Goal: Task Accomplishment & Management: Manage account settings

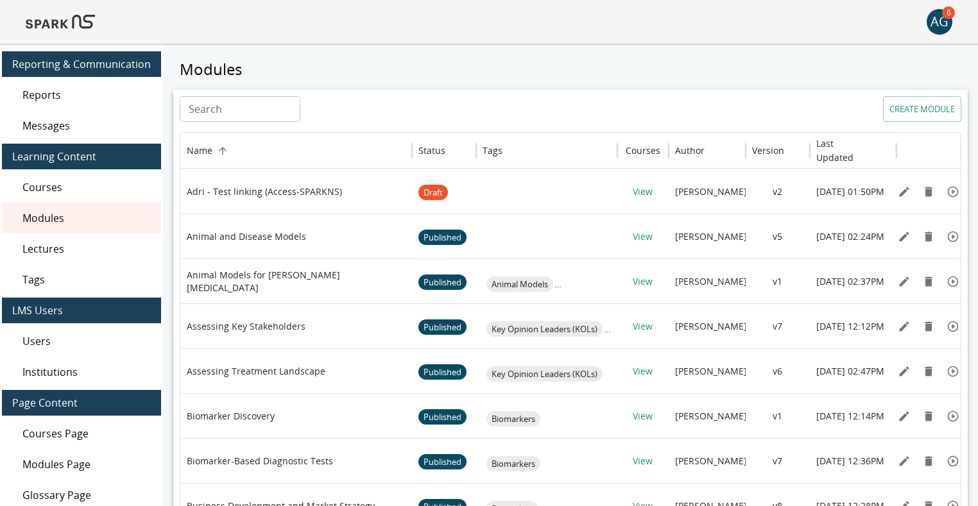
click at [77, 19] on img at bounding box center [60, 21] width 69 height 31
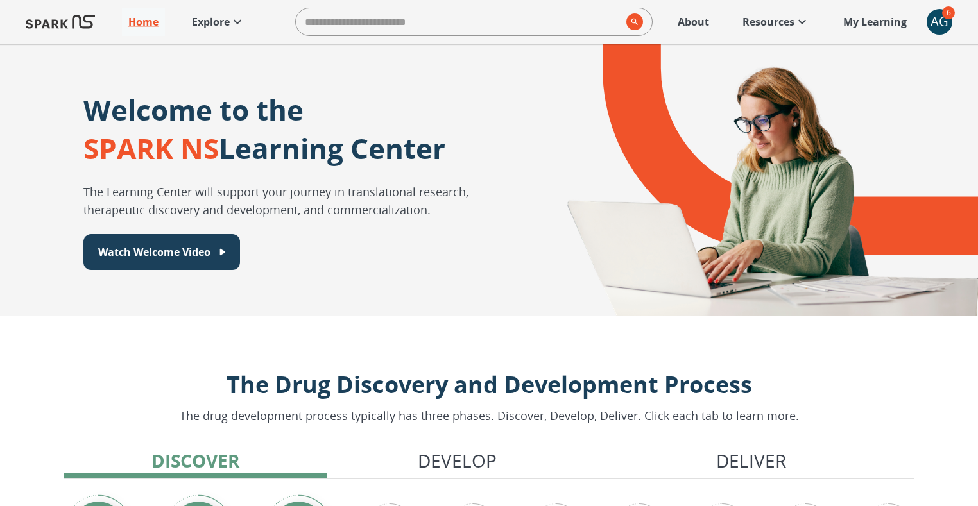
click at [232, 16] on icon at bounding box center [237, 21] width 15 height 15
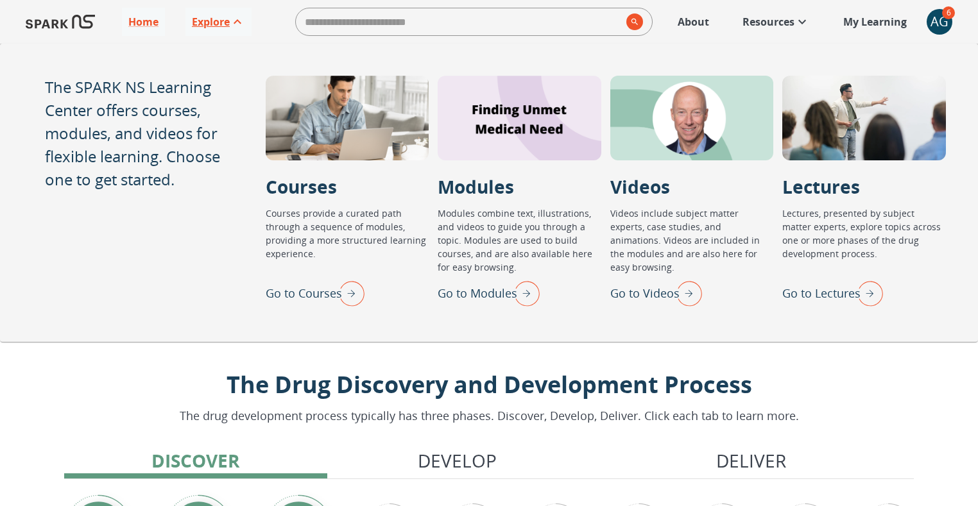
click at [825, 297] on p "Go to Lectures" at bounding box center [821, 293] width 78 height 17
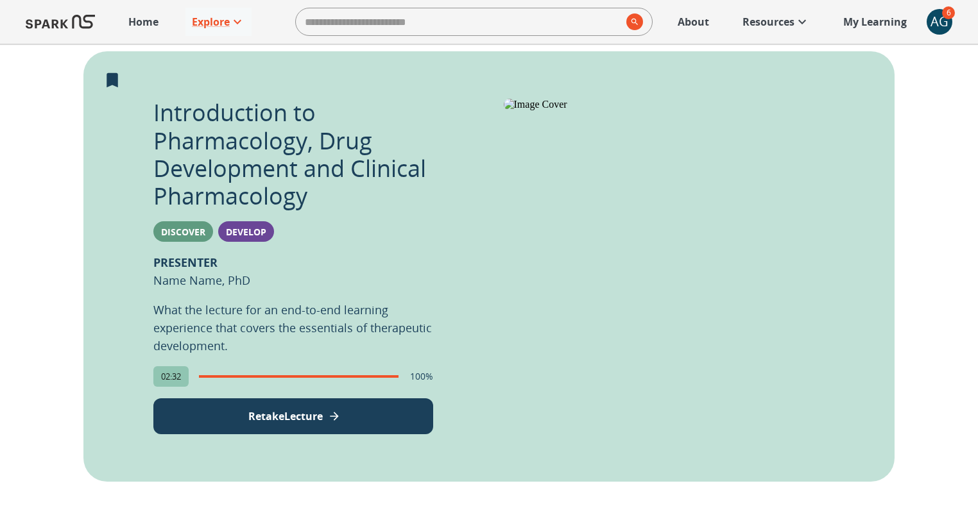
scroll to position [252, 0]
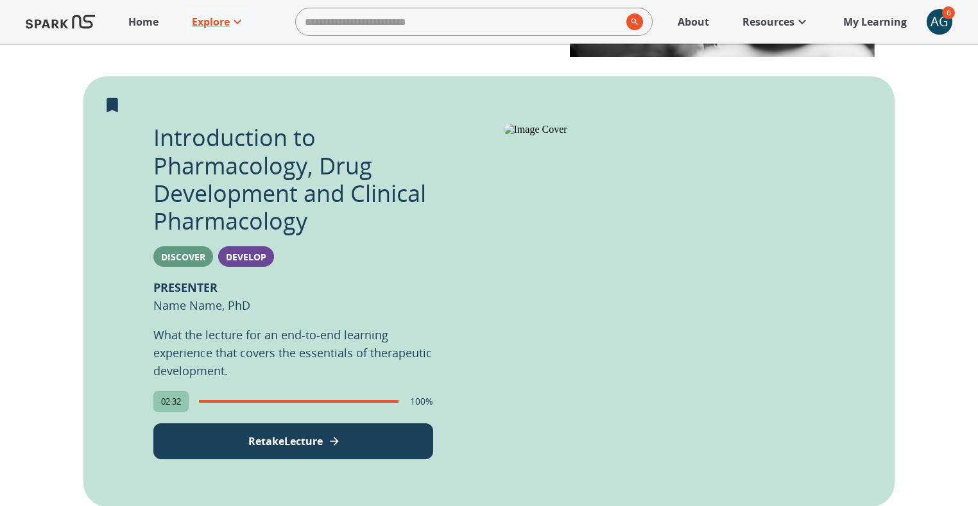
click at [936, 19] on div "AG" at bounding box center [940, 22] width 26 height 26
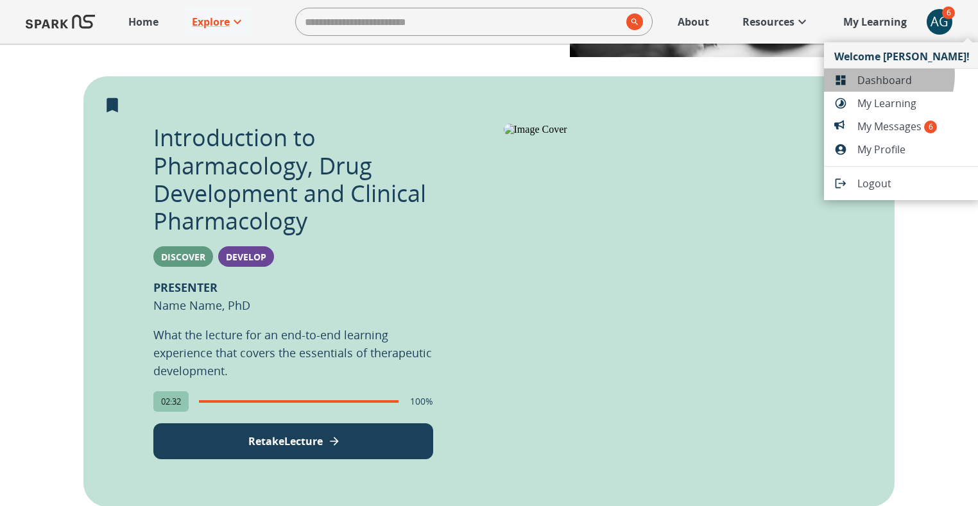
click at [881, 75] on span "Dashboard" at bounding box center [914, 80] width 112 height 15
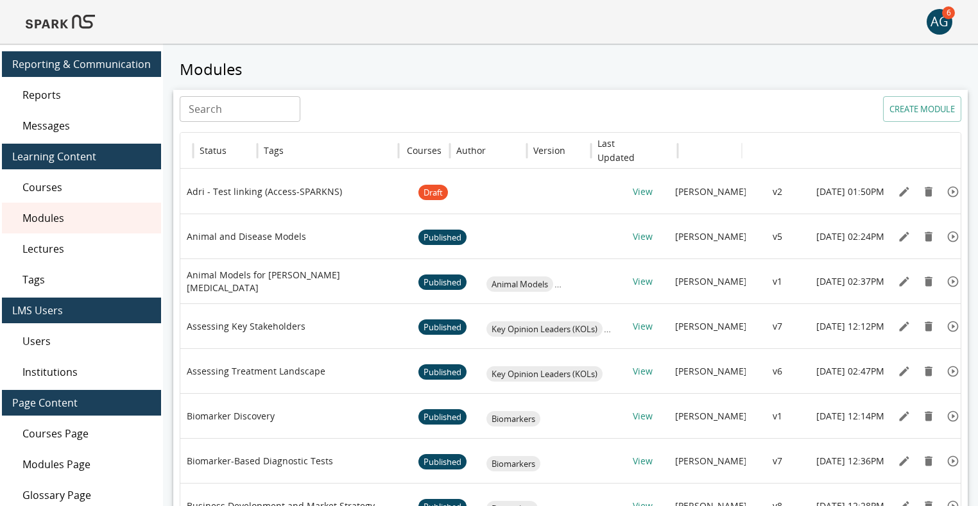
click at [51, 248] on span "Lectures" at bounding box center [86, 248] width 128 height 15
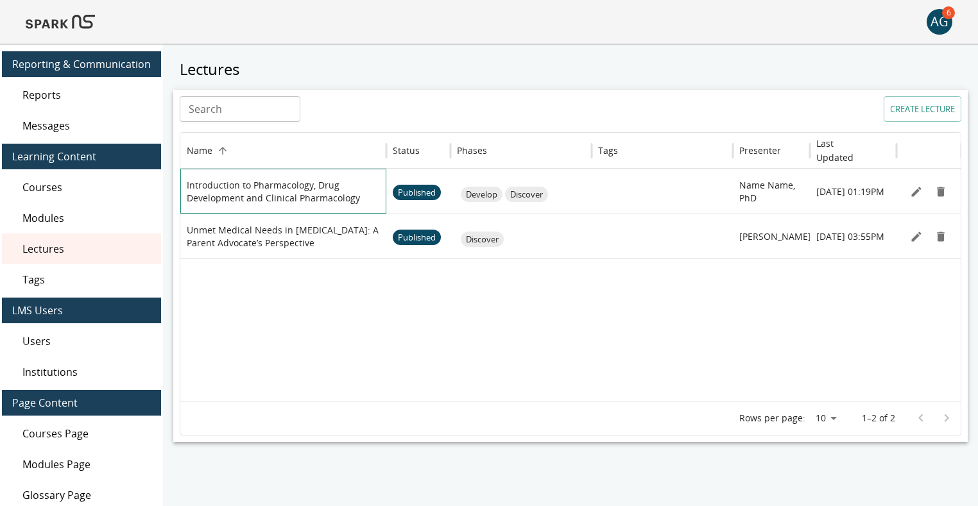
click at [263, 191] on p "Introduction to Pharmacology, Drug Development and Clinical Pharmacology" at bounding box center [283, 192] width 193 height 26
click at [912, 188] on icon "Edit" at bounding box center [916, 191] width 13 height 13
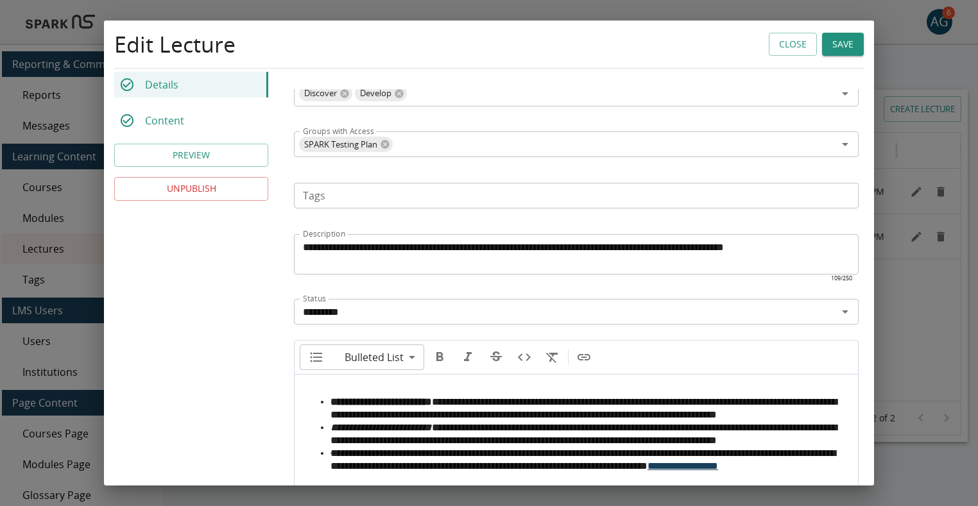
scroll to position [527, 0]
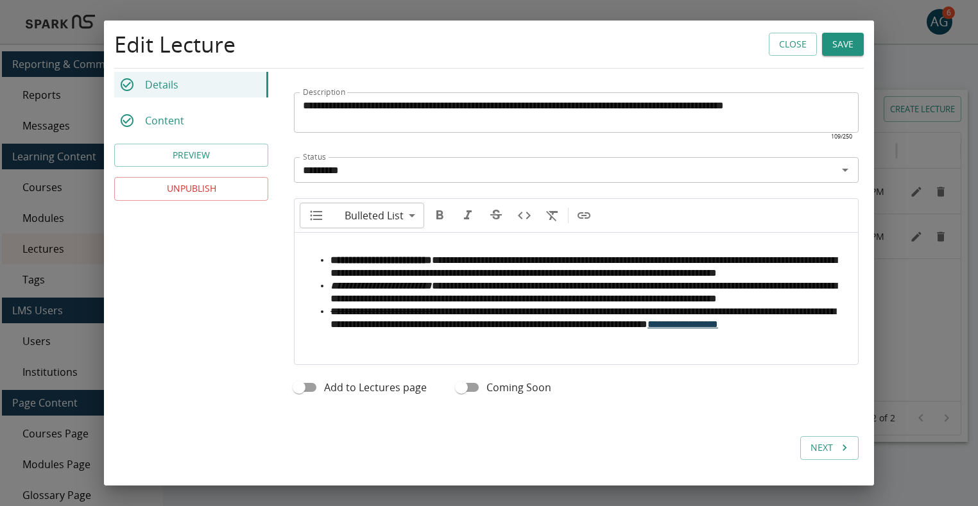
click at [461, 254] on li "**********" at bounding box center [589, 267] width 517 height 26
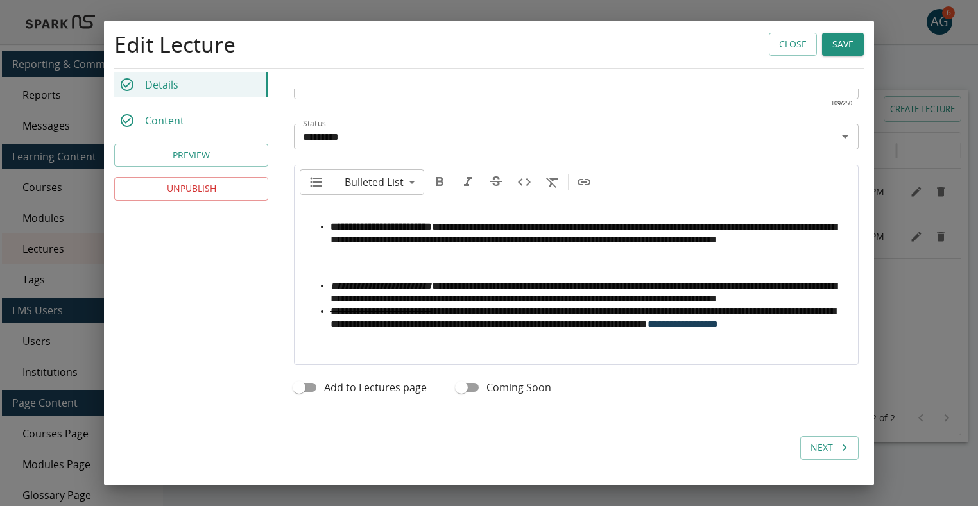
click at [451, 306] on li "**********" at bounding box center [589, 293] width 517 height 26
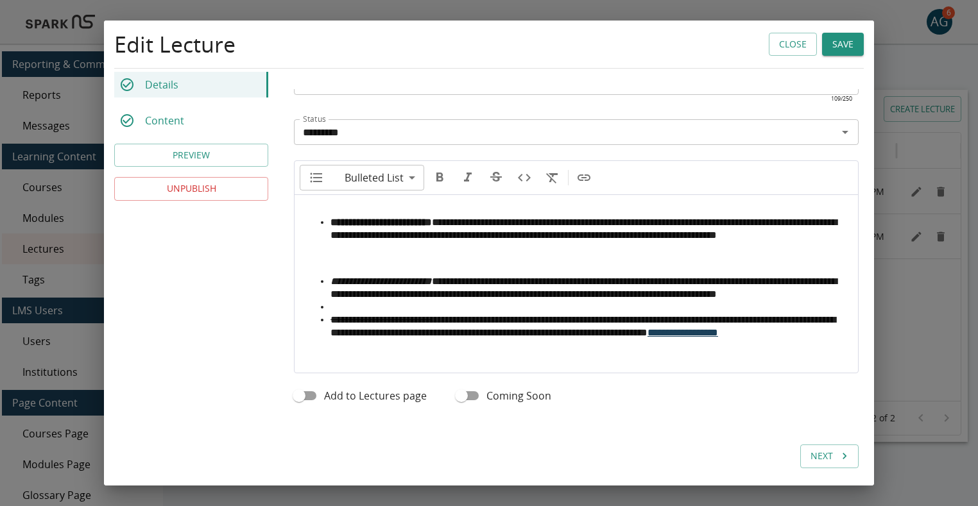
type input "*********"
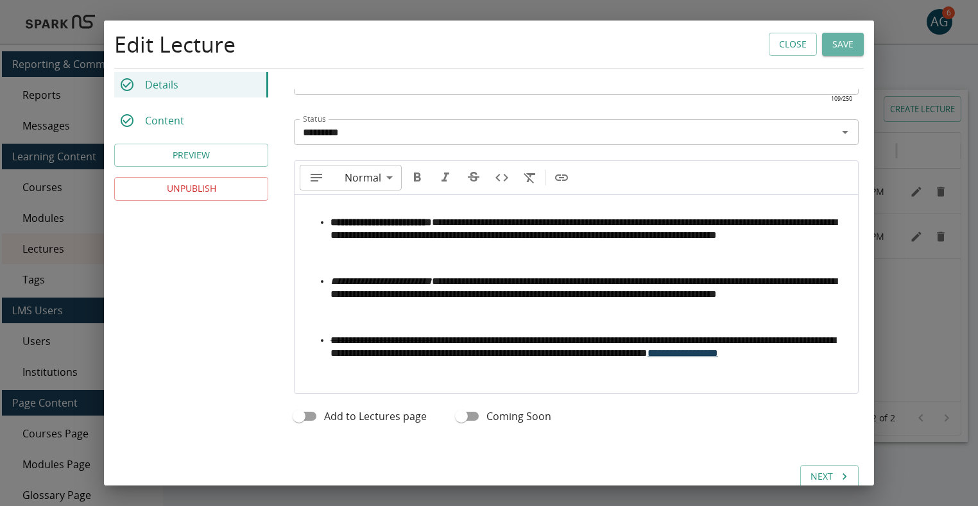
click at [840, 47] on button "Save" at bounding box center [843, 45] width 42 height 24
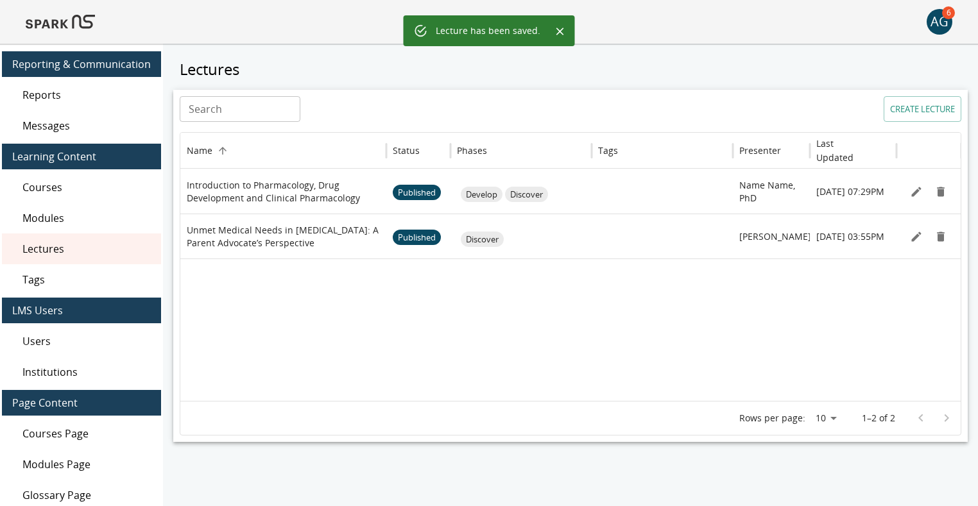
click at [65, 19] on img at bounding box center [60, 21] width 69 height 31
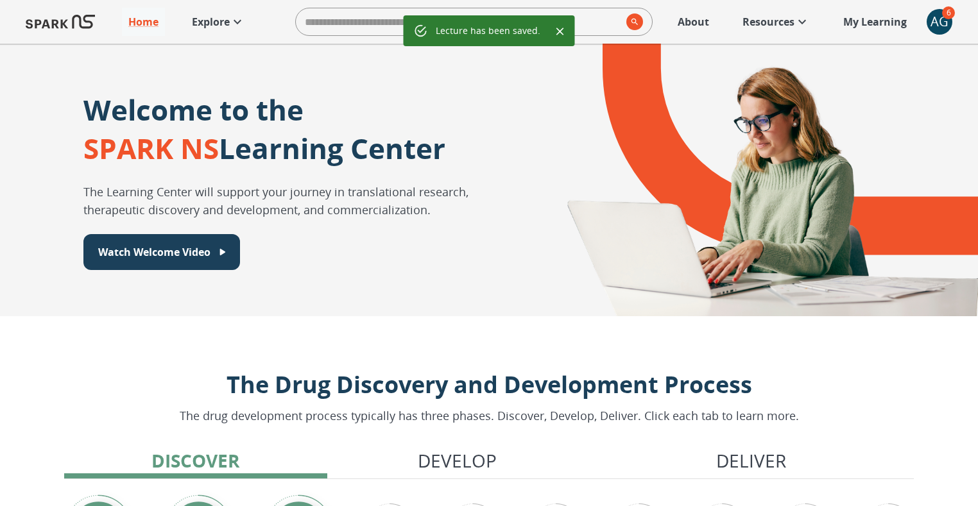
click at [209, 24] on p "Explore" at bounding box center [211, 21] width 38 height 15
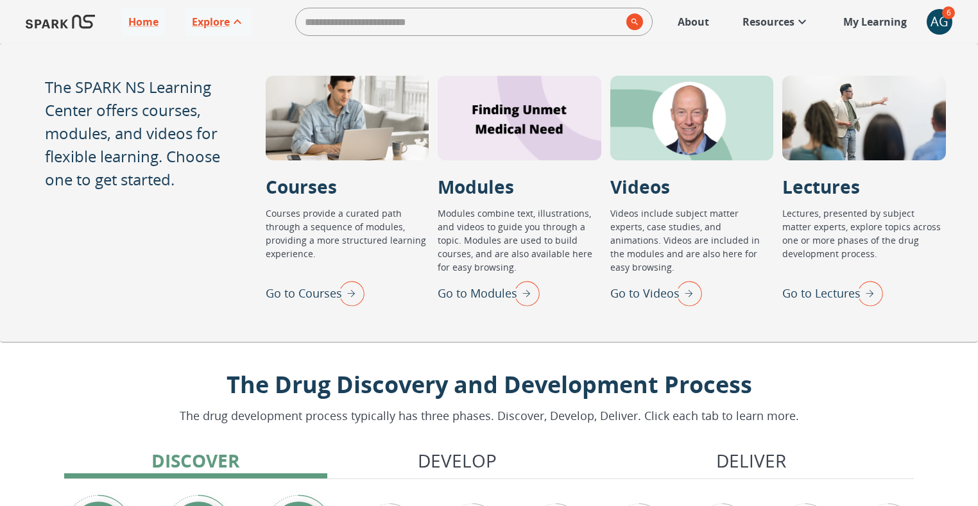
click at [814, 293] on p "Go to Lectures" at bounding box center [821, 293] width 78 height 17
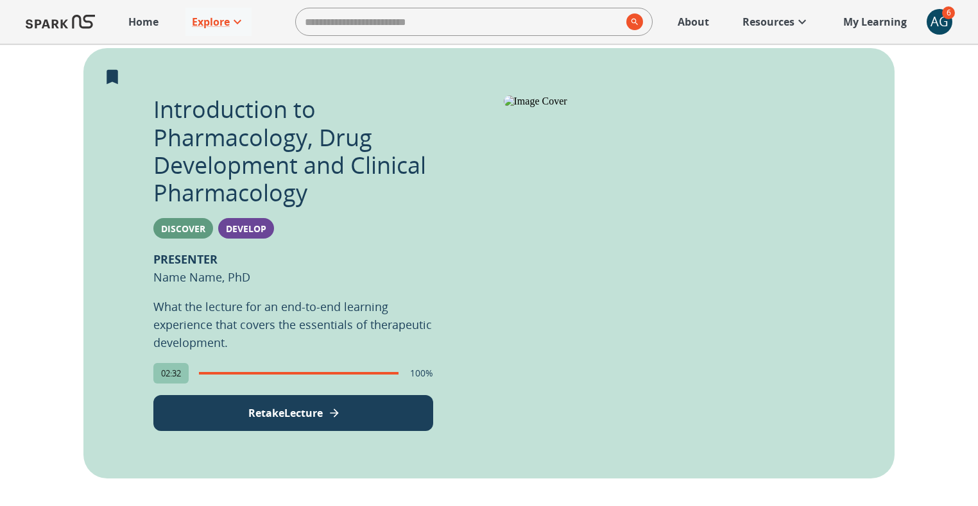
scroll to position [311, 0]
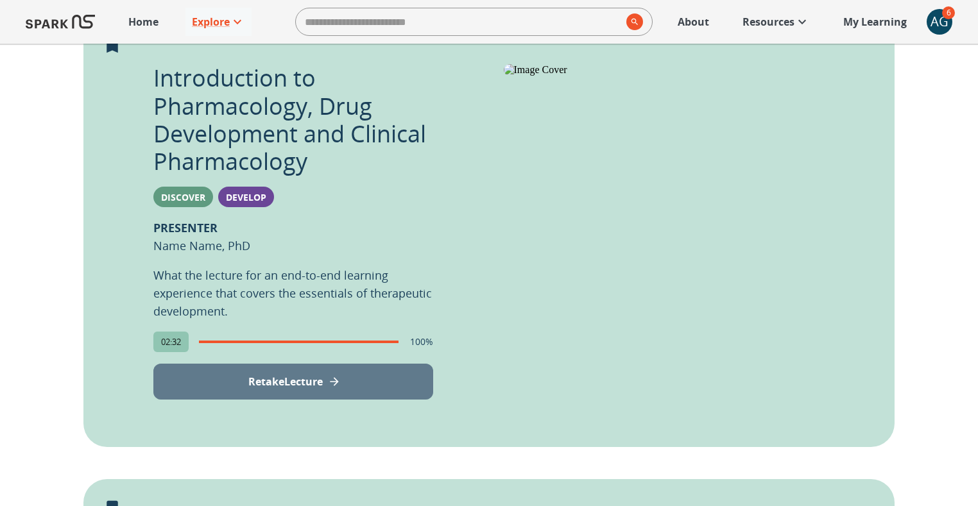
click at [302, 386] on p "Retake Lecture" at bounding box center [285, 381] width 74 height 15
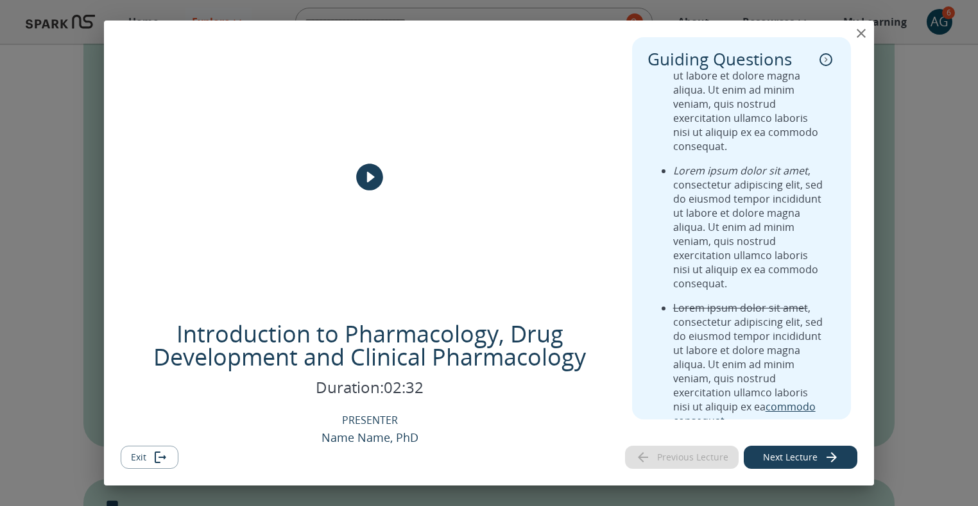
scroll to position [60, 0]
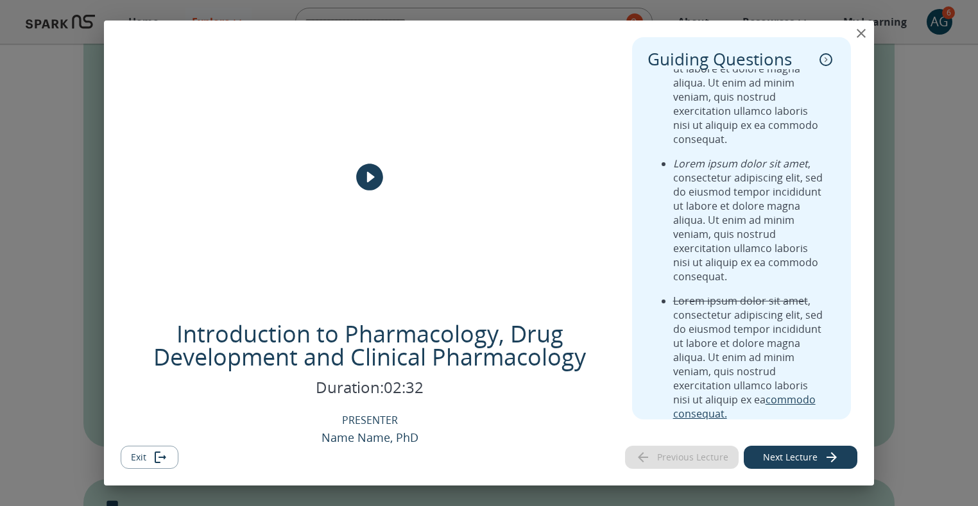
click at [856, 39] on icon "close" at bounding box center [861, 33] width 15 height 15
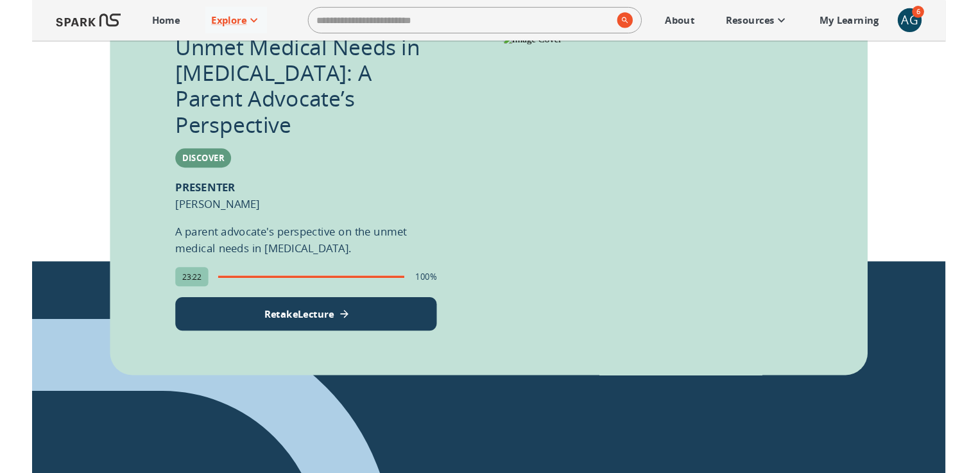
scroll to position [814, 0]
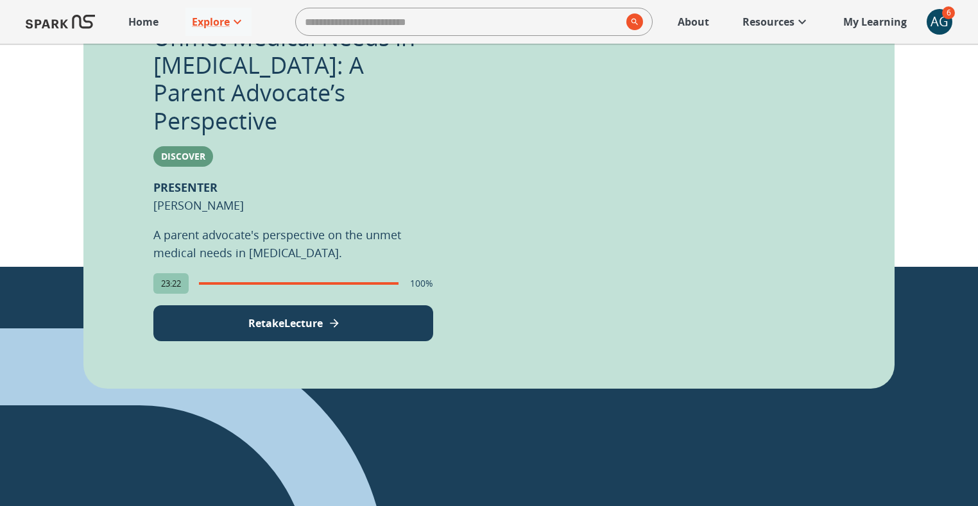
click at [305, 316] on p "Retake Lecture" at bounding box center [285, 323] width 74 height 15
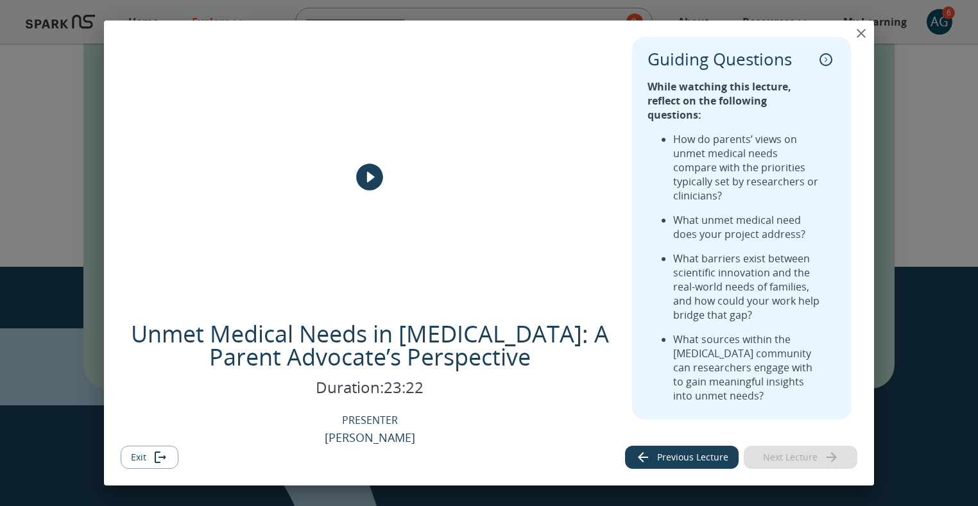
click at [863, 30] on icon "close" at bounding box center [861, 33] width 9 height 9
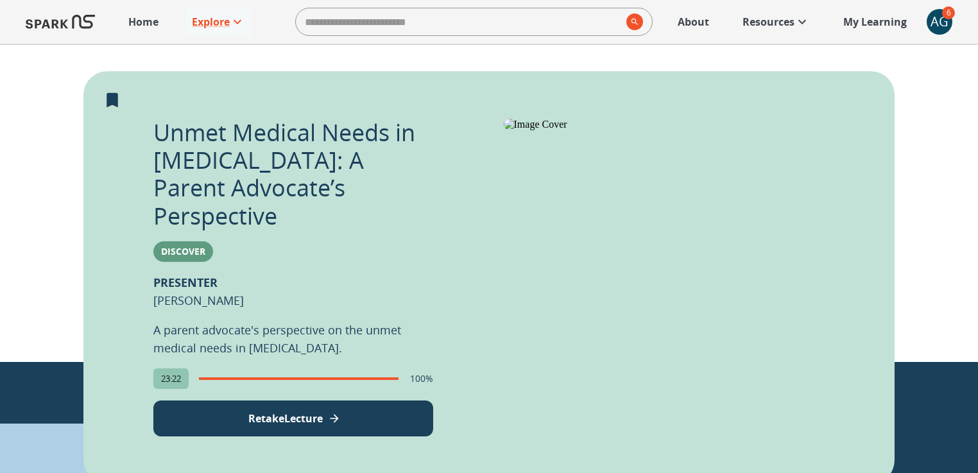
scroll to position [723, 0]
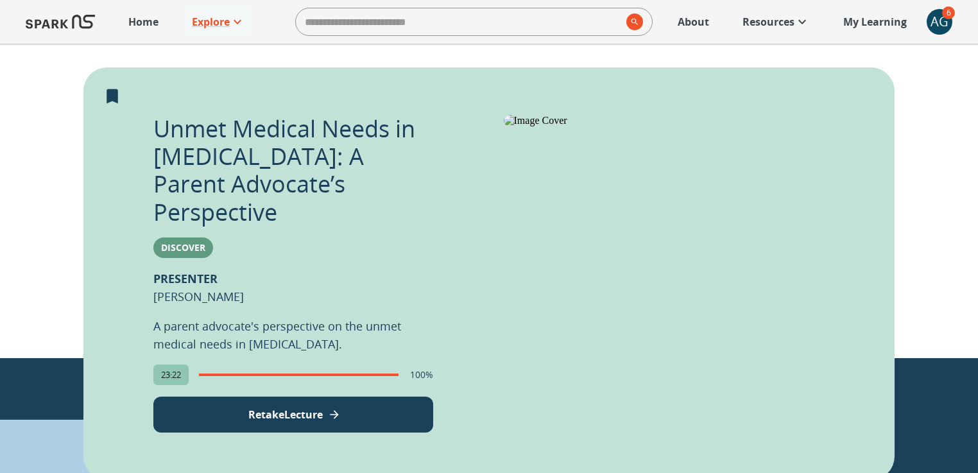
click at [303, 407] on p "Retake Lecture" at bounding box center [285, 414] width 74 height 15
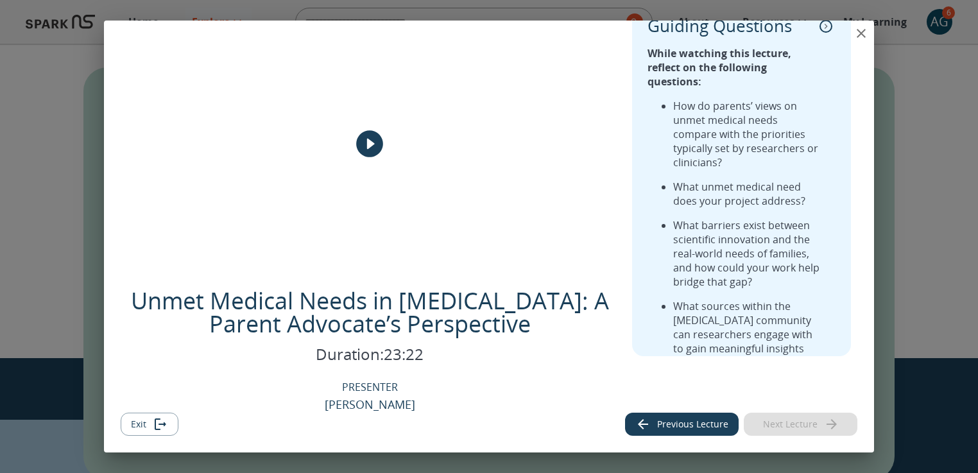
scroll to position [0, 0]
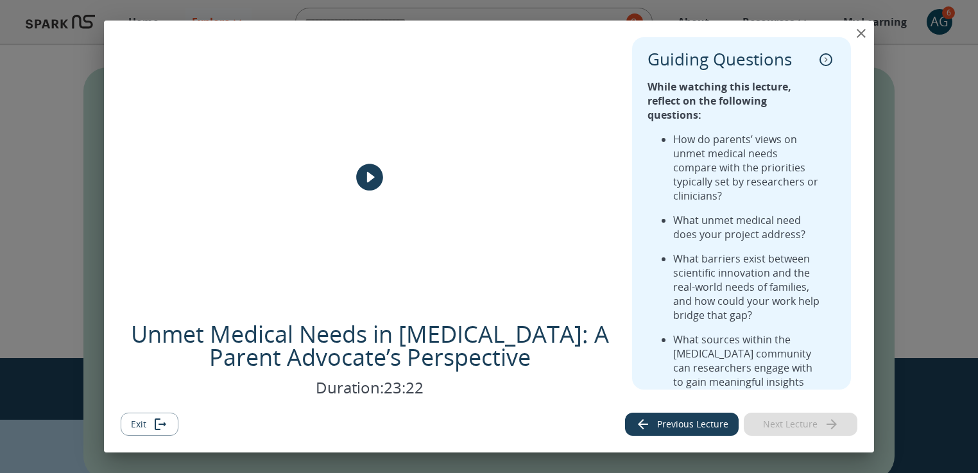
click at [942, 241] on div "Unmet Medical Needs in Autism: A Parent Advocate’s Perspective Duration: 23:22 …" at bounding box center [489, 236] width 978 height 473
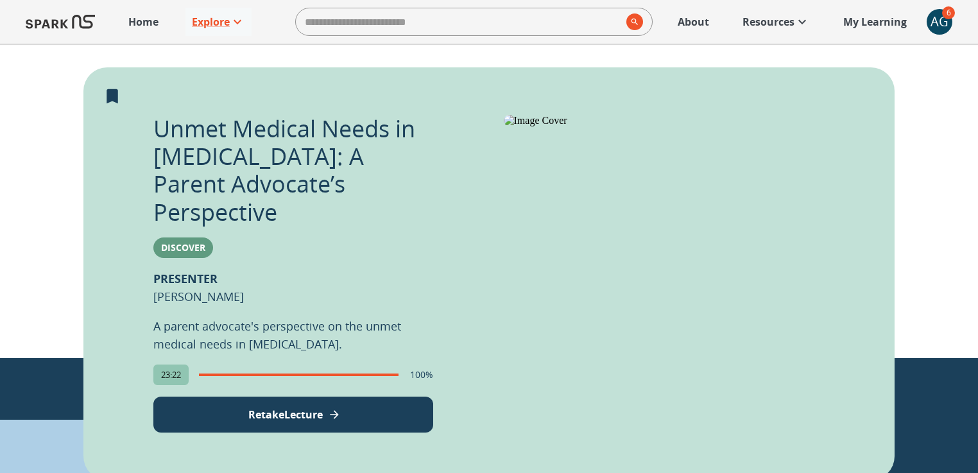
click at [351, 397] on button "Retake Lecture" at bounding box center [293, 415] width 280 height 36
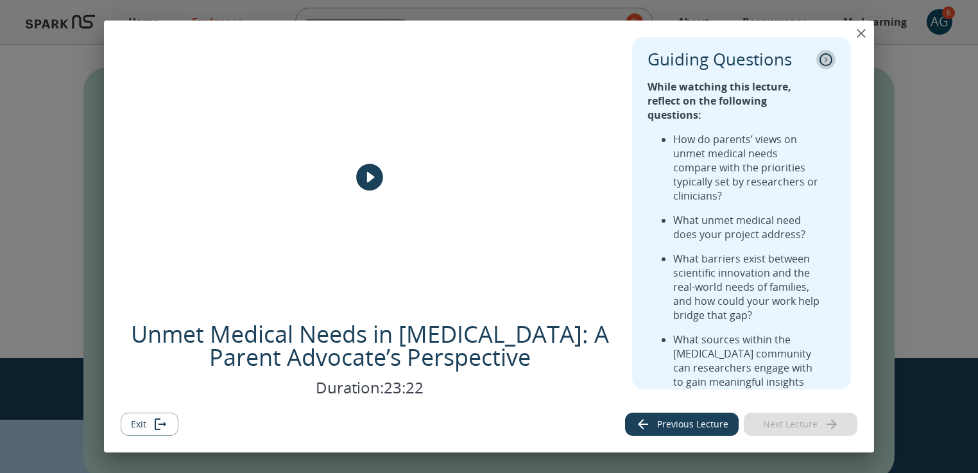
click at [829, 58] on icon "collapse" at bounding box center [826, 59] width 13 height 13
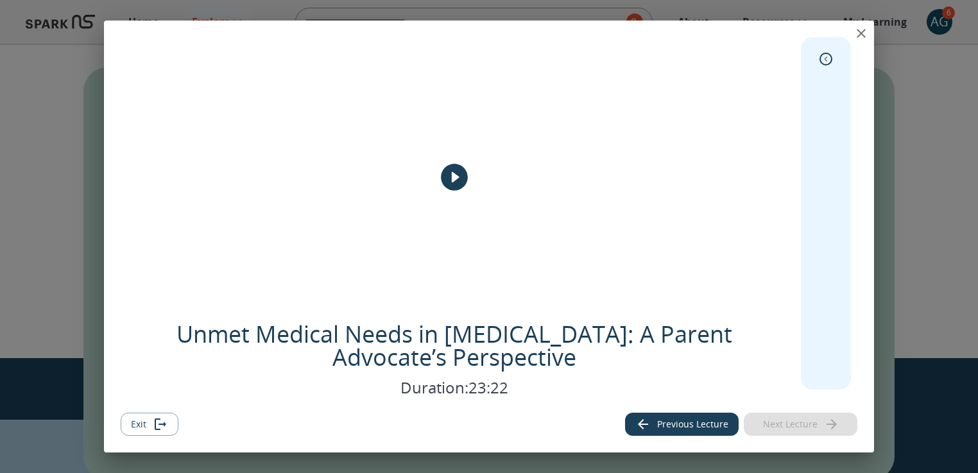
click at [859, 33] on icon "close" at bounding box center [861, 33] width 15 height 15
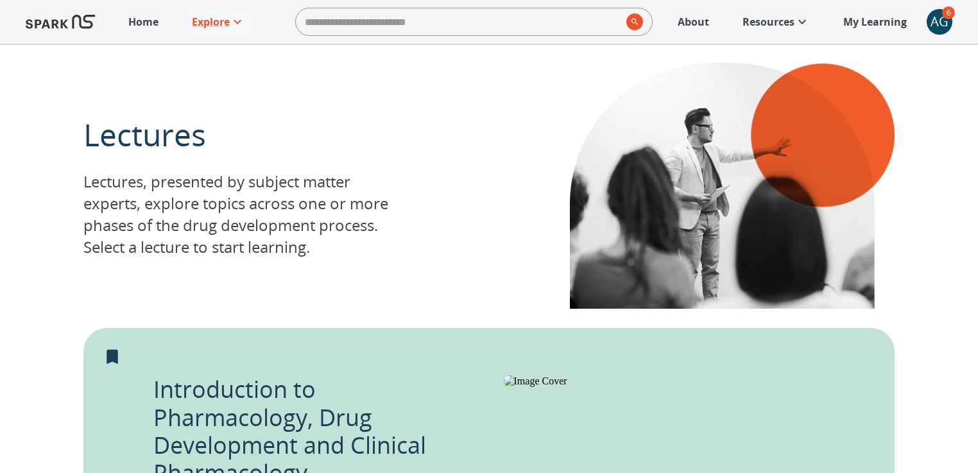
click at [935, 24] on div "AG" at bounding box center [940, 22] width 26 height 26
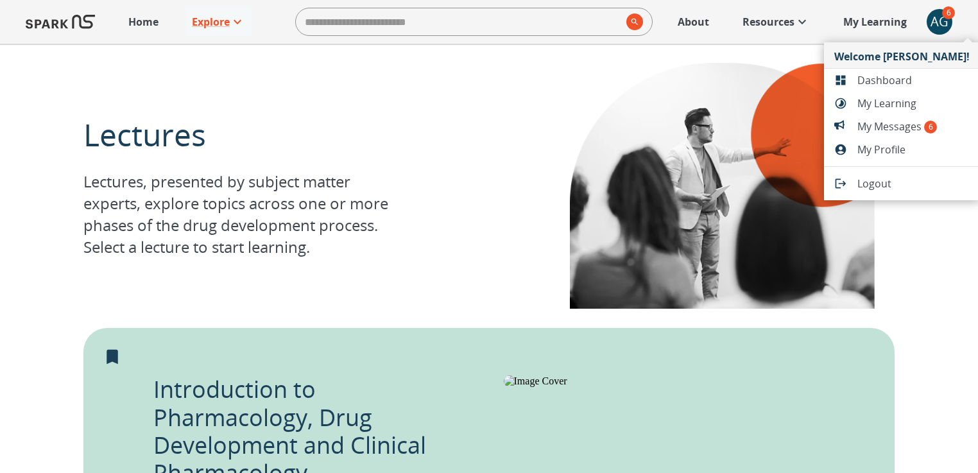
click at [888, 103] on span "My Learning" at bounding box center [914, 103] width 112 height 15
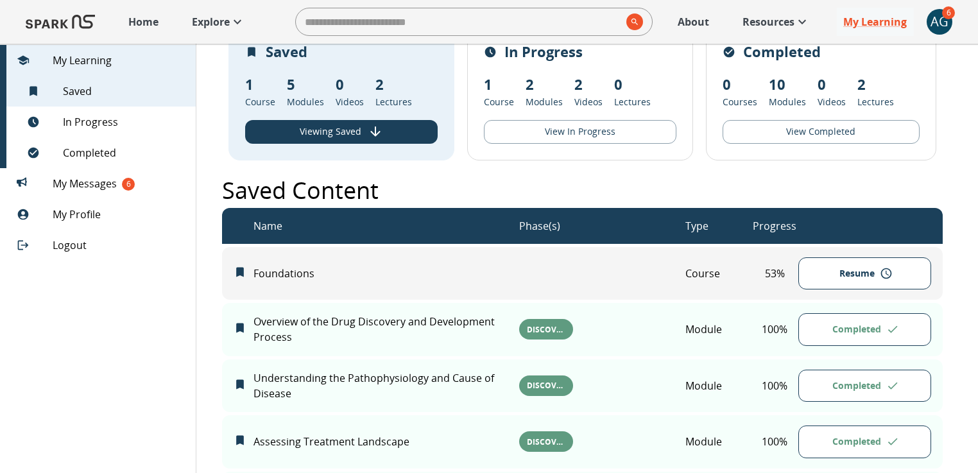
scroll to position [51, 0]
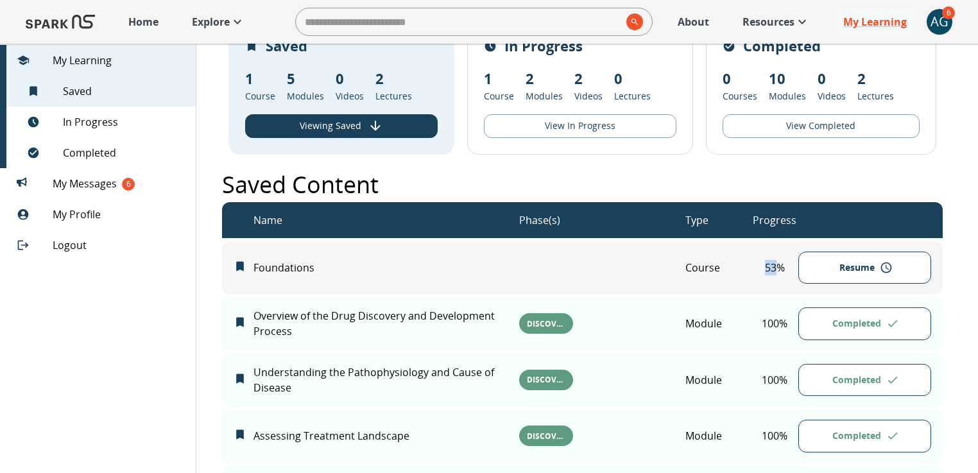
drag, startPoint x: 764, startPoint y: 270, endPoint x: 779, endPoint y: 270, distance: 15.4
click at [779, 270] on p "53 %" at bounding box center [775, 267] width 46 height 15
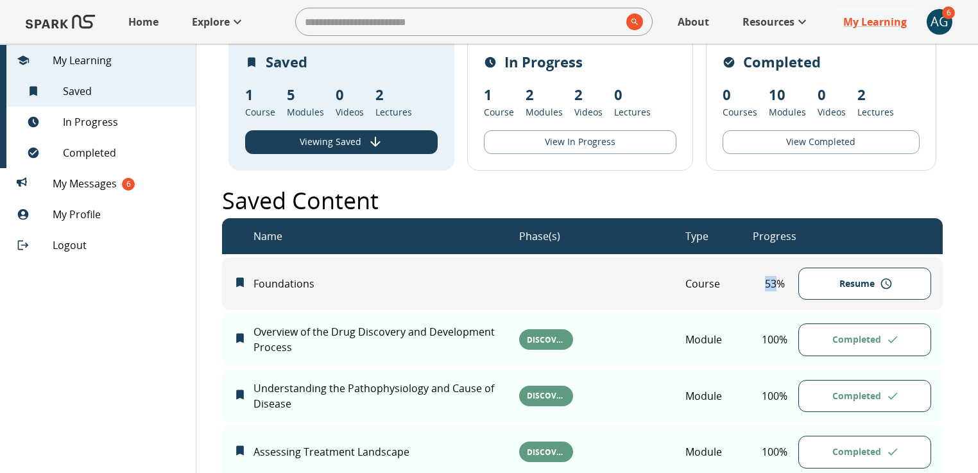
scroll to position [0, 0]
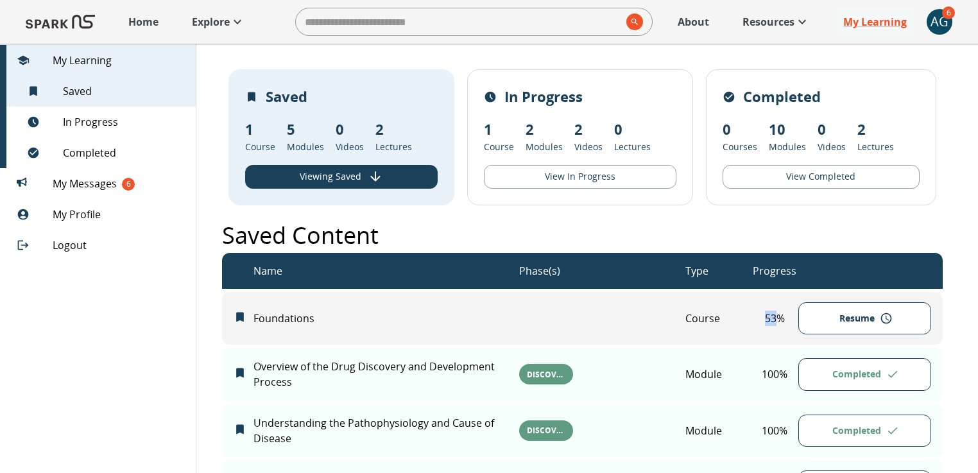
click at [222, 17] on p "Explore" at bounding box center [211, 21] width 38 height 15
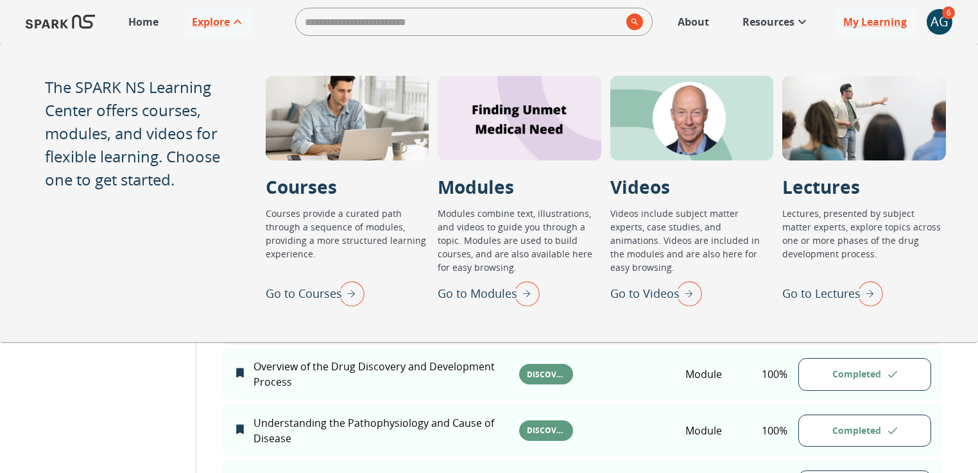
click at [146, 389] on div "My Learning 7 Saved 7 In Progress Completed 6 My Messages 6 My Profile Logout S…" at bounding box center [489, 404] width 978 height 720
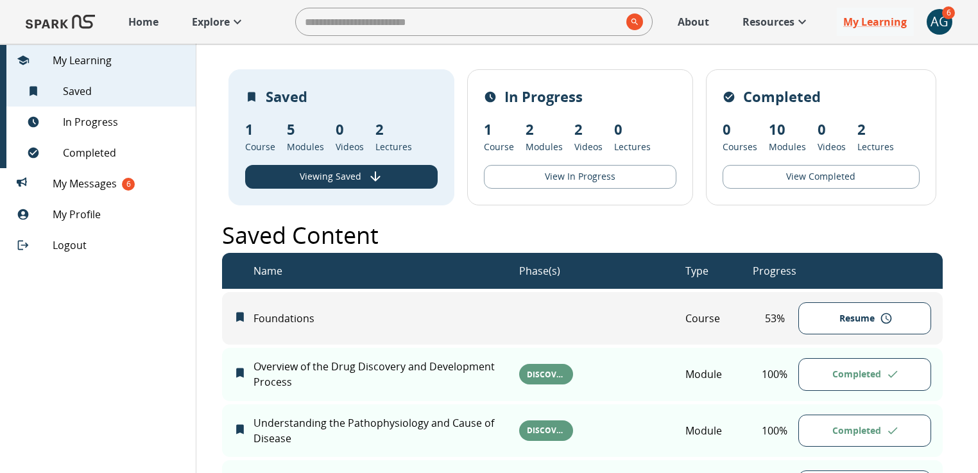
click at [218, 17] on p "Explore" at bounding box center [211, 21] width 38 height 15
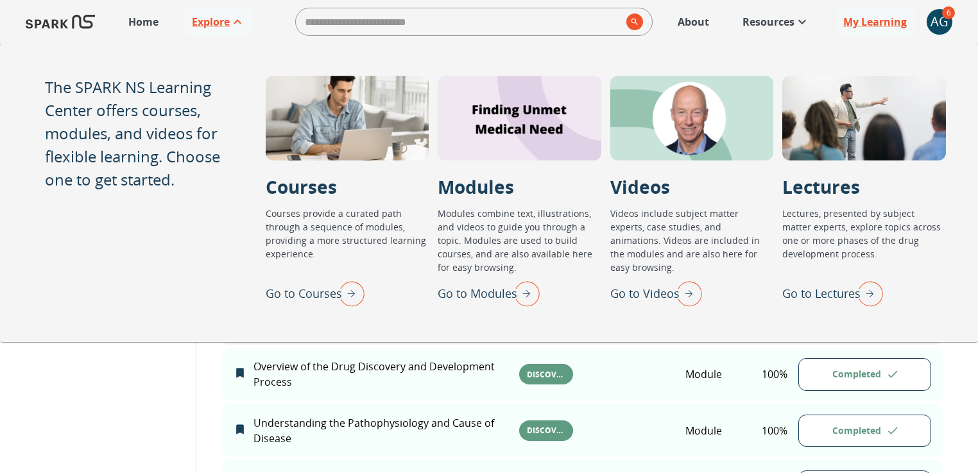
click at [318, 293] on p "Go to Courses" at bounding box center [304, 293] width 76 height 17
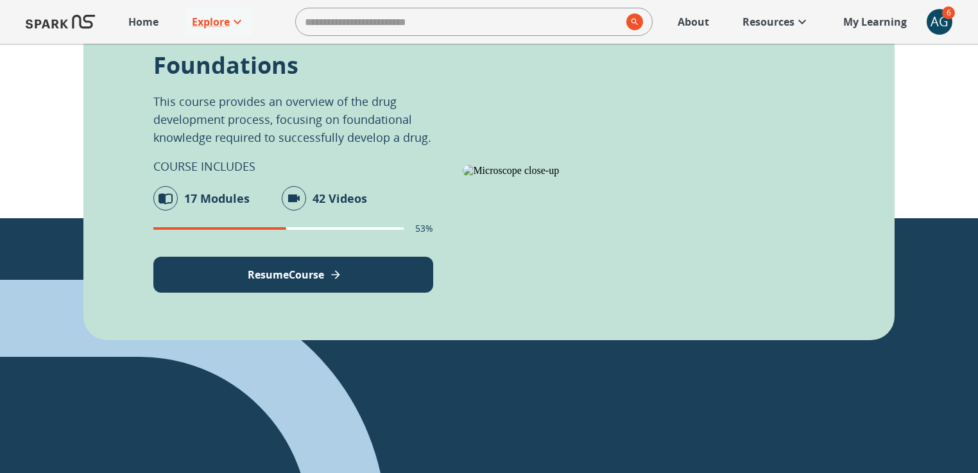
scroll to position [306, 0]
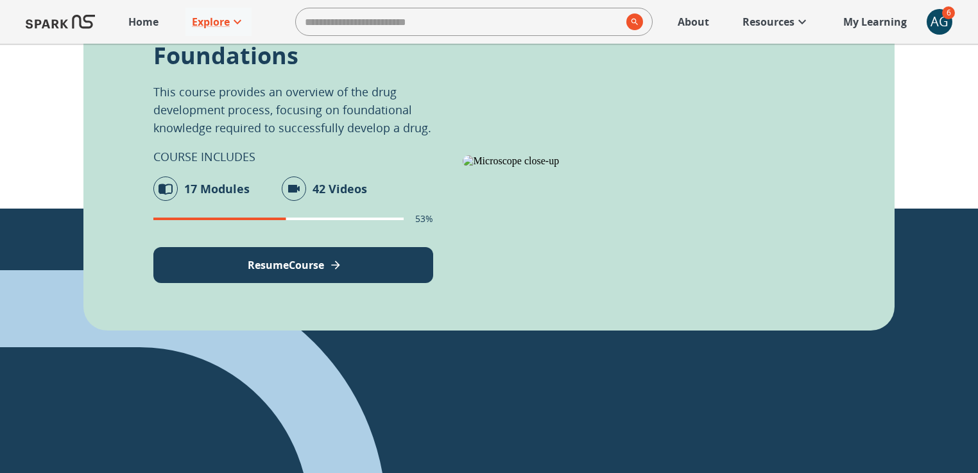
click at [873, 23] on p "My Learning" at bounding box center [875, 21] width 64 height 15
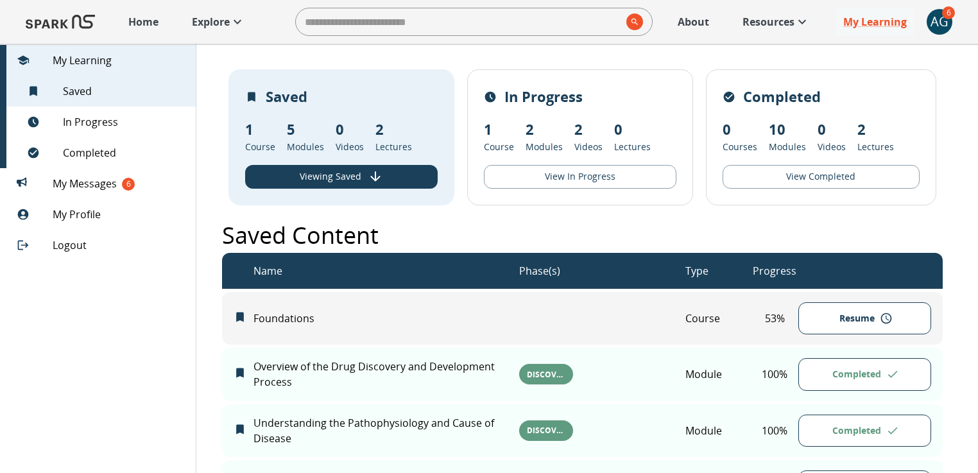
click at [228, 22] on p "Explore" at bounding box center [211, 21] width 38 height 15
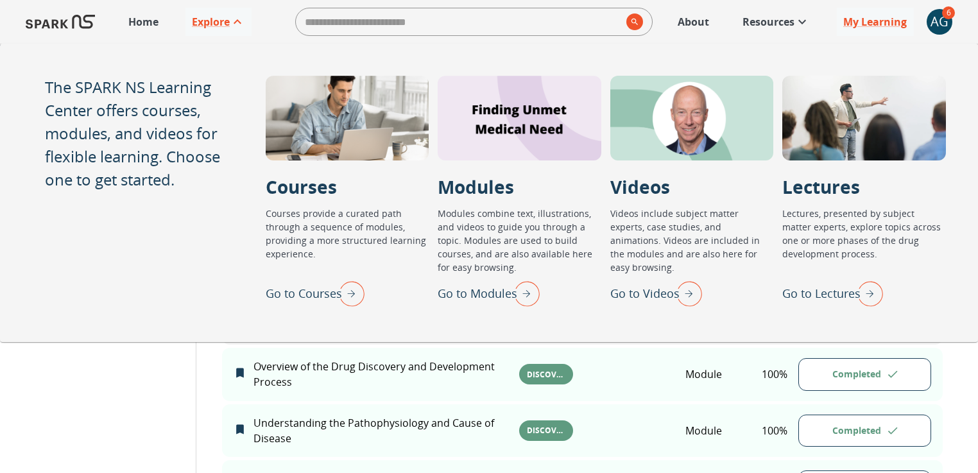
click at [828, 288] on p "Go to Lectures" at bounding box center [821, 293] width 78 height 17
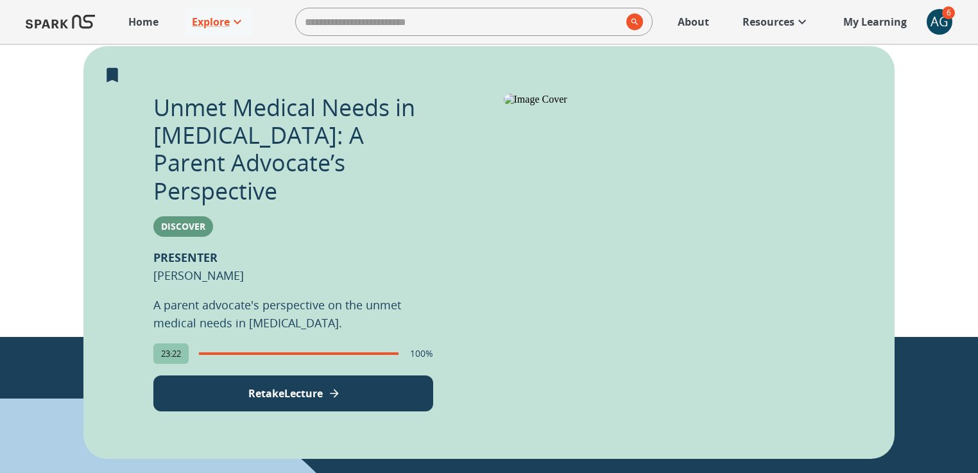
scroll to position [743, 0]
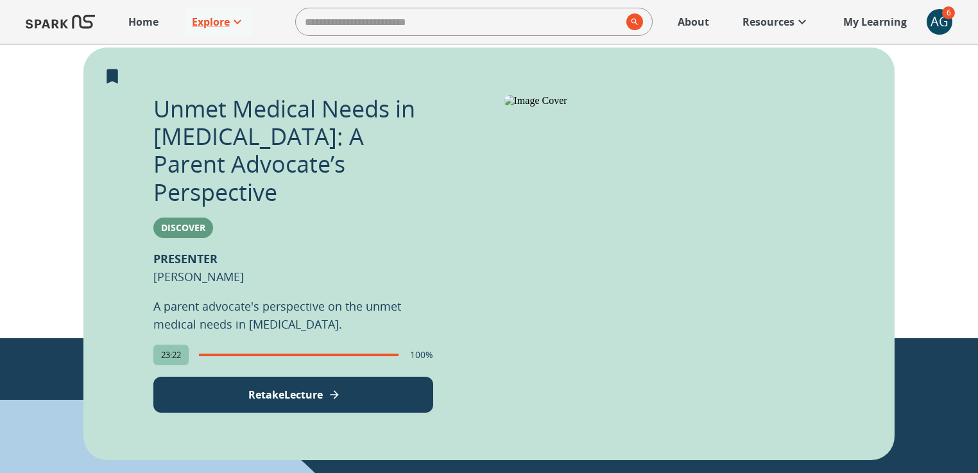
click at [298, 377] on button "Retake Lecture" at bounding box center [293, 395] width 280 height 36
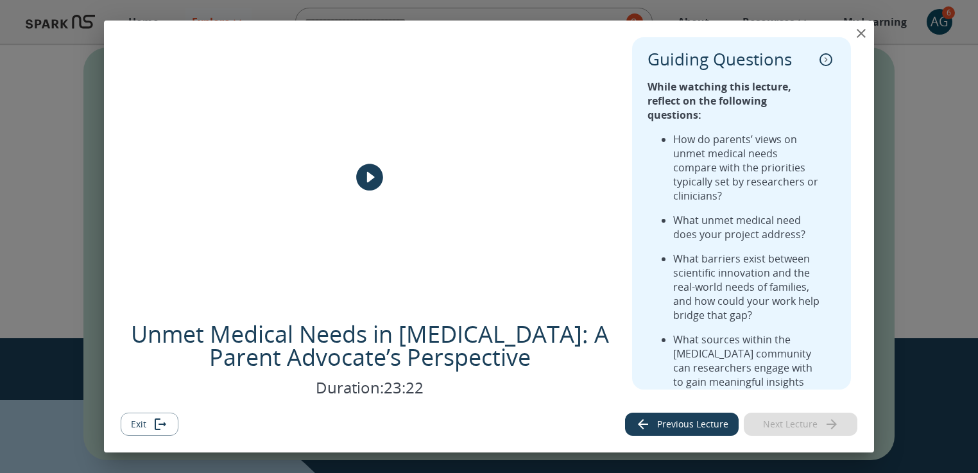
drag, startPoint x: 686, startPoint y: 178, endPoint x: 771, endPoint y: 180, distance: 84.7
click at [771, 180] on ul "How do parents’ views on unmet medical needs compare with the priorities typica…" at bounding box center [735, 267] width 175 height 271
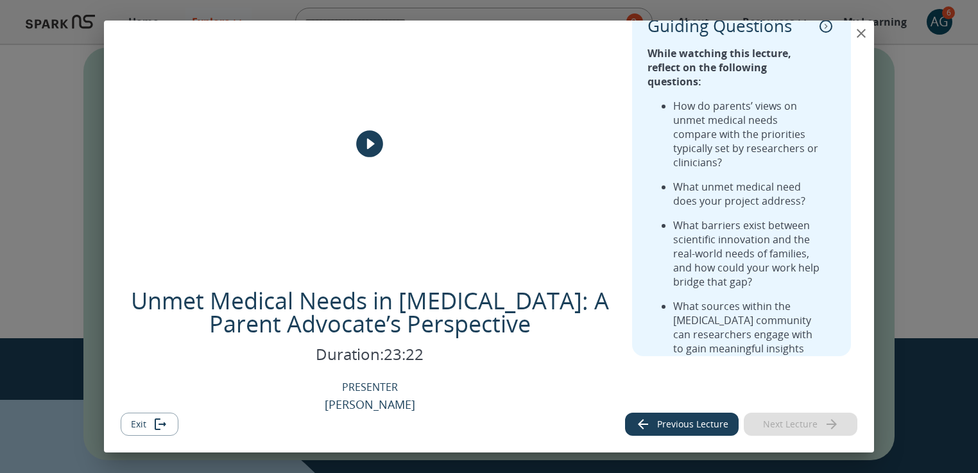
scroll to position [33, 0]
click at [677, 145] on ul "How do parents’ views on unmet medical needs compare with the priorities typica…" at bounding box center [735, 234] width 175 height 271
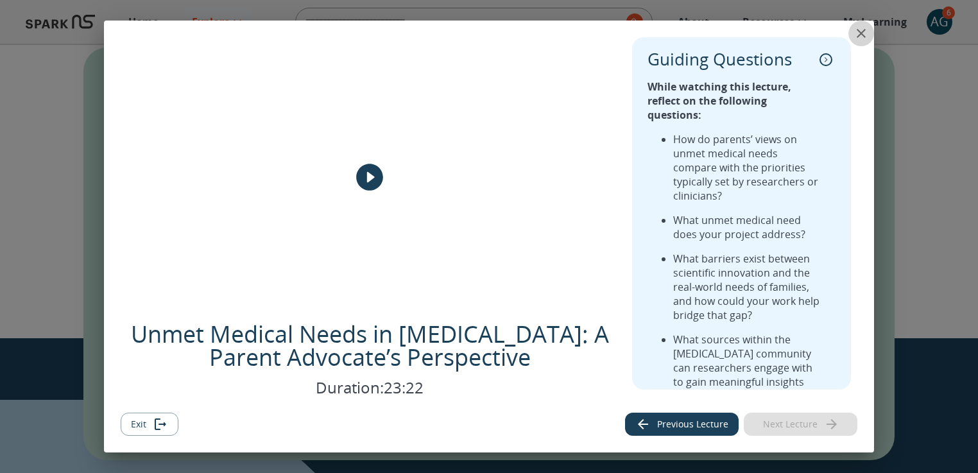
click at [856, 31] on icon "close" at bounding box center [861, 33] width 15 height 15
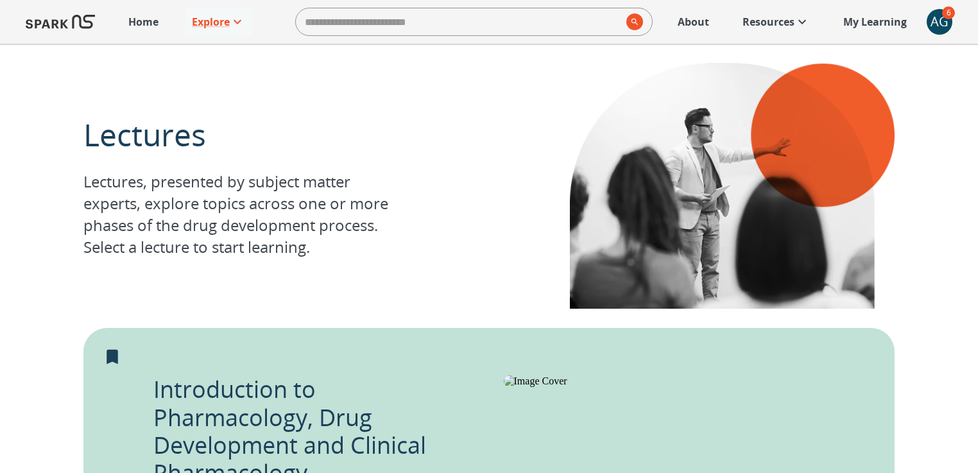
click at [945, 17] on span "6" at bounding box center [948, 12] width 13 height 13
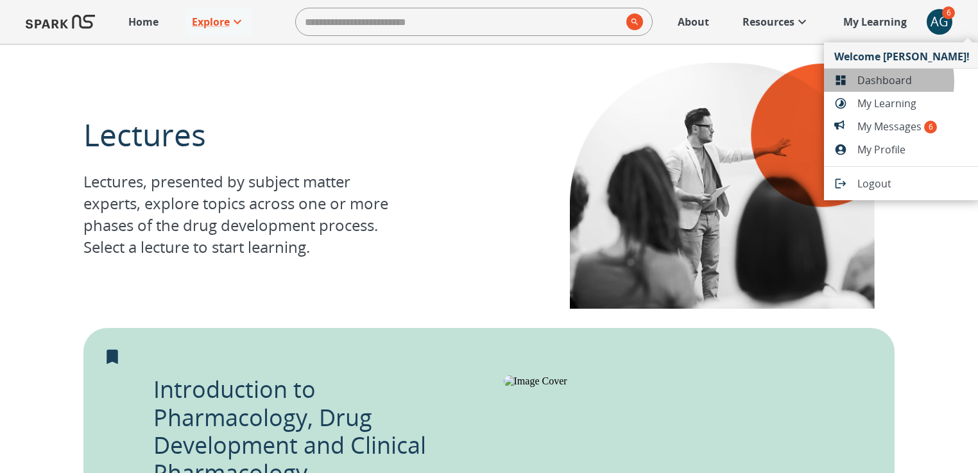
click at [874, 82] on span "Dashboard" at bounding box center [914, 80] width 112 height 15
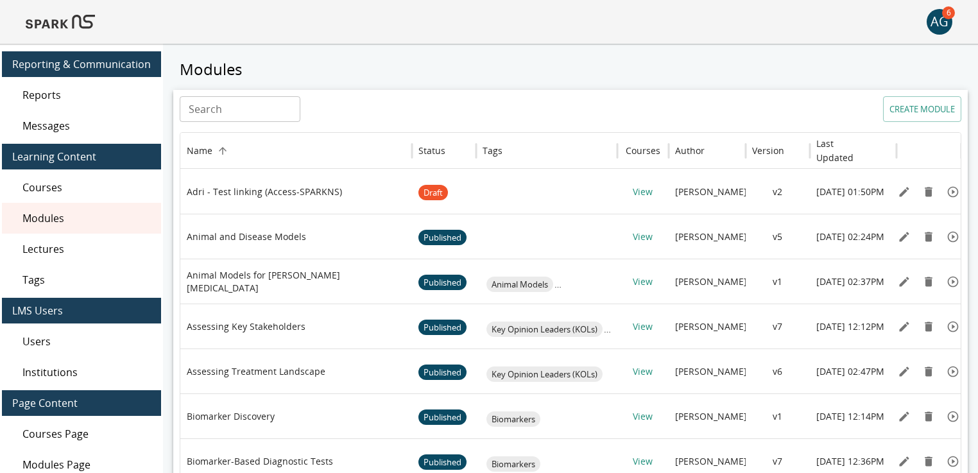
click at [52, 255] on span "Lectures" at bounding box center [86, 248] width 128 height 15
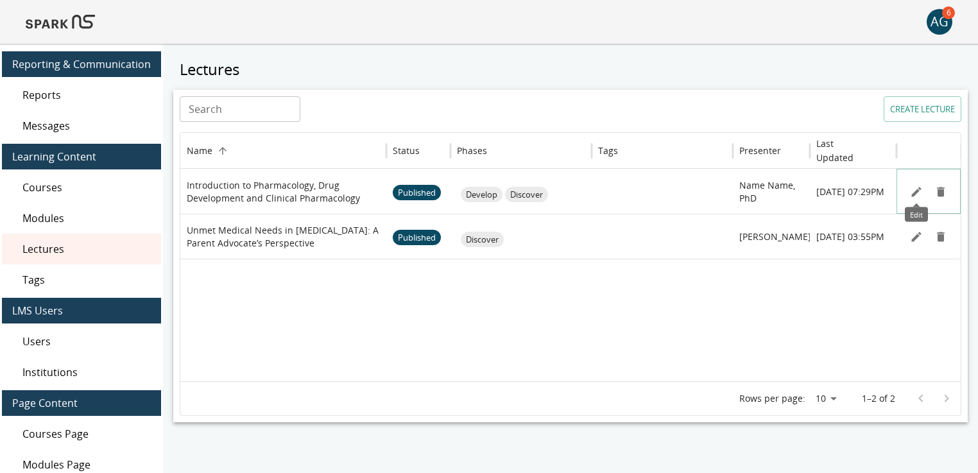
click at [916, 188] on icon "Edit" at bounding box center [916, 191] width 13 height 13
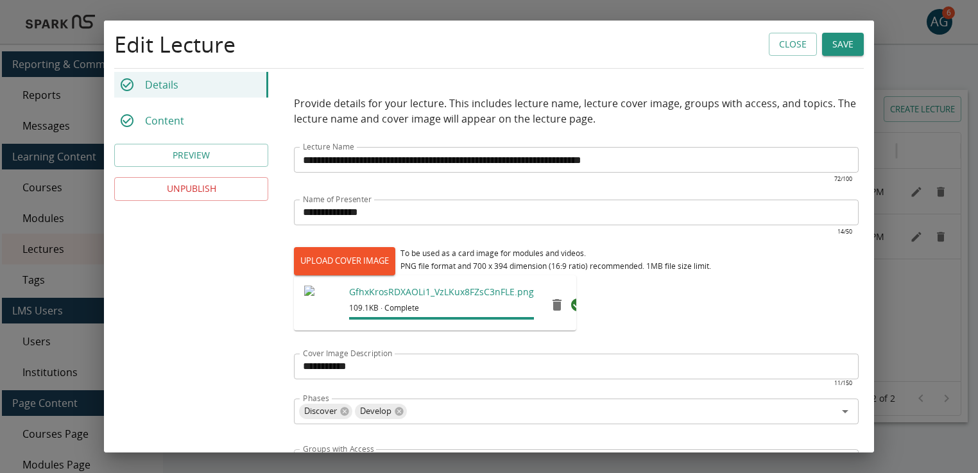
scroll to position [32, 0]
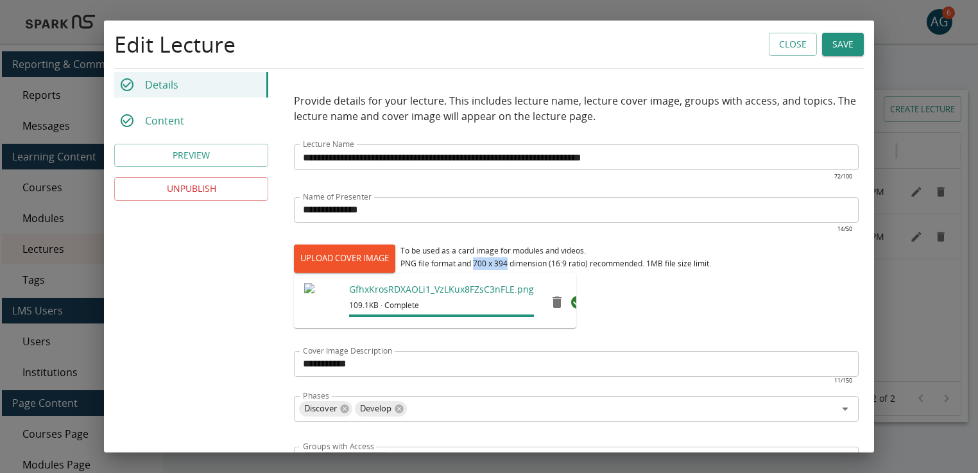
drag, startPoint x: 475, startPoint y: 263, endPoint x: 510, endPoint y: 263, distance: 34.7
click at [510, 263] on div "To be used as a card image for modules and videos. PNG file format and 700 x 39…" at bounding box center [556, 258] width 311 height 26
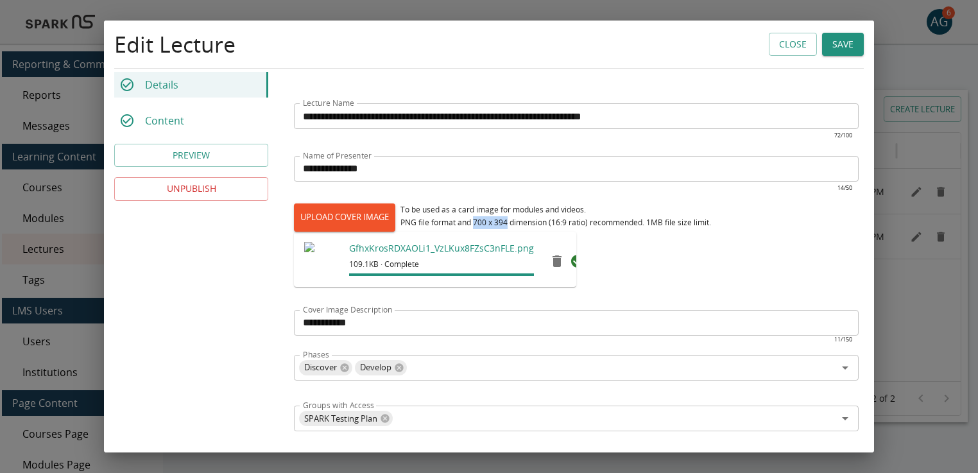
scroll to position [76, 0]
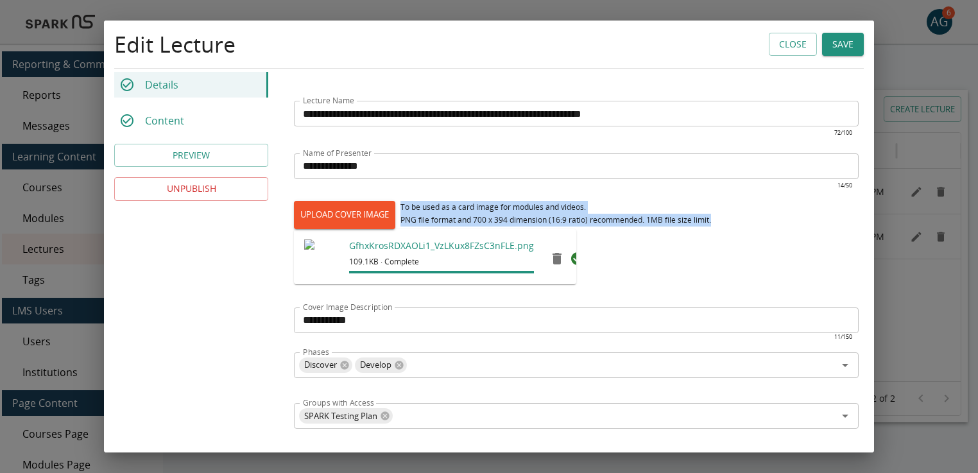
drag, startPoint x: 404, startPoint y: 205, endPoint x: 702, endPoint y: 231, distance: 299.6
click at [702, 231] on div "UPLOAD COVER IMAGE To be used as a card image for modules and videos. PNG file …" at bounding box center [576, 249] width 565 height 96
copy div "To be used as a card image for modules and videos. PNG file format and 700 x 39…"
